Goal: Transaction & Acquisition: Purchase product/service

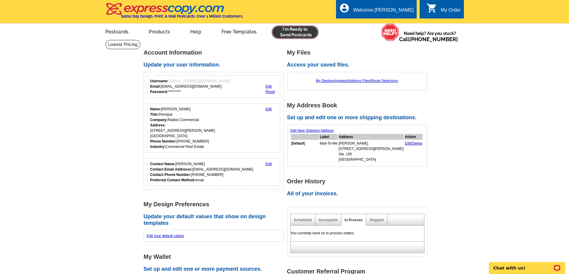
click at [286, 30] on link at bounding box center [295, 32] width 46 height 12
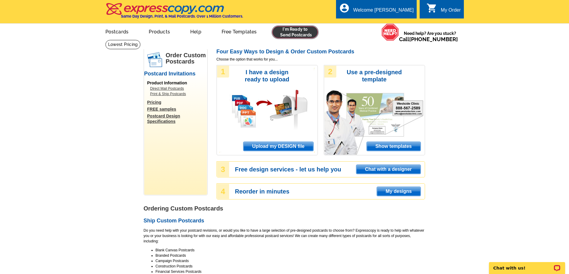
click at [281, 32] on link at bounding box center [295, 32] width 46 height 12
click at [273, 145] on span "Upload my DESIGN file" at bounding box center [278, 146] width 70 height 9
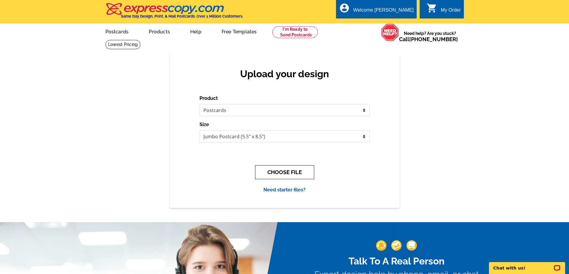
click at [301, 175] on button "CHOOSE FILE" at bounding box center [284, 172] width 59 height 14
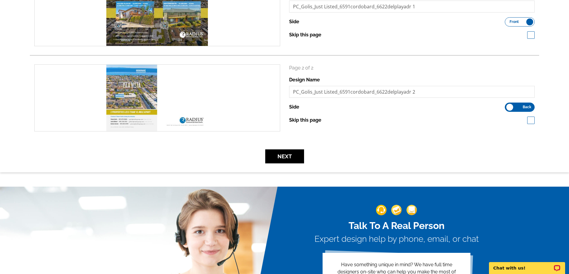
scroll to position [179, 0]
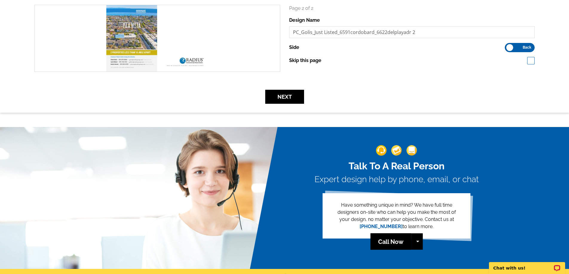
click at [291, 104] on button "Next" at bounding box center [284, 97] width 39 height 14
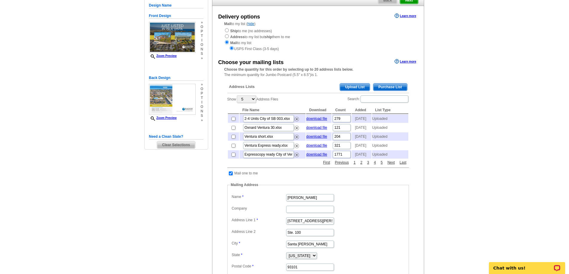
click at [433, 151] on main "Need Help? call 800-260-5887, chat with support, or have our designers make som…" at bounding box center [284, 175] width 569 height 390
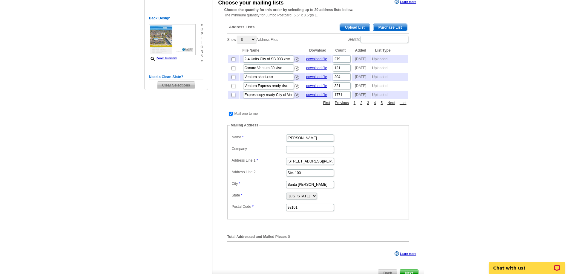
scroll to position [90, 0]
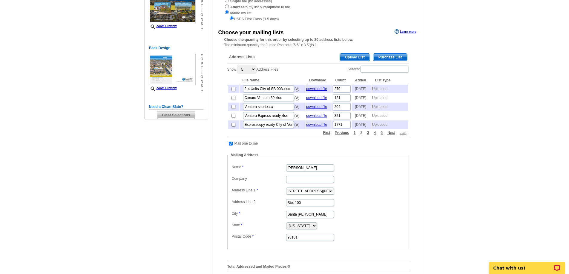
click at [360, 136] on link "2" at bounding box center [360, 132] width 5 height 5
click at [366, 136] on link "3" at bounding box center [367, 132] width 5 height 5
click at [438, 70] on main "Need Help? call 800-260-5887, chat with support, or have our designers make som…" at bounding box center [284, 145] width 569 height 390
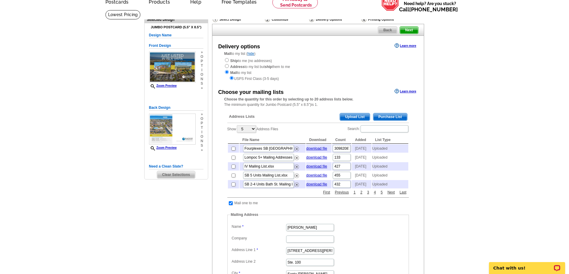
scroll to position [0, 0]
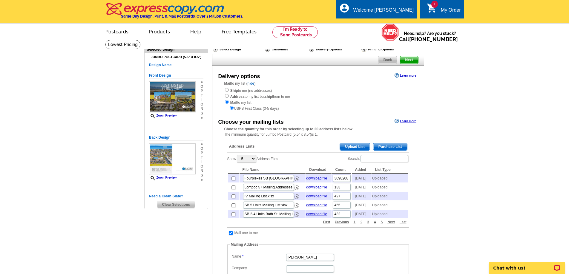
click at [447, 91] on main "Need Help? call 800-260-5887, chat with support, or have our designers make som…" at bounding box center [284, 235] width 569 height 390
